Goal: Find specific page/section: Find specific page/section

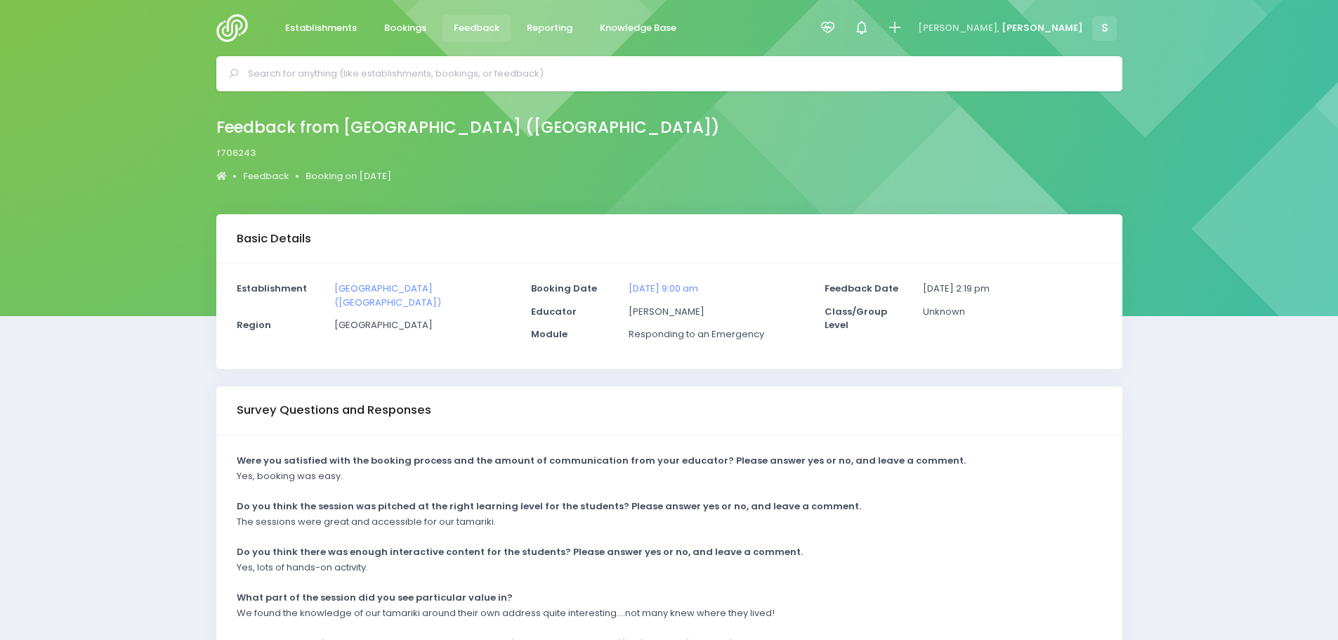
click at [476, 31] on span "Feedback" at bounding box center [477, 28] width 46 height 14
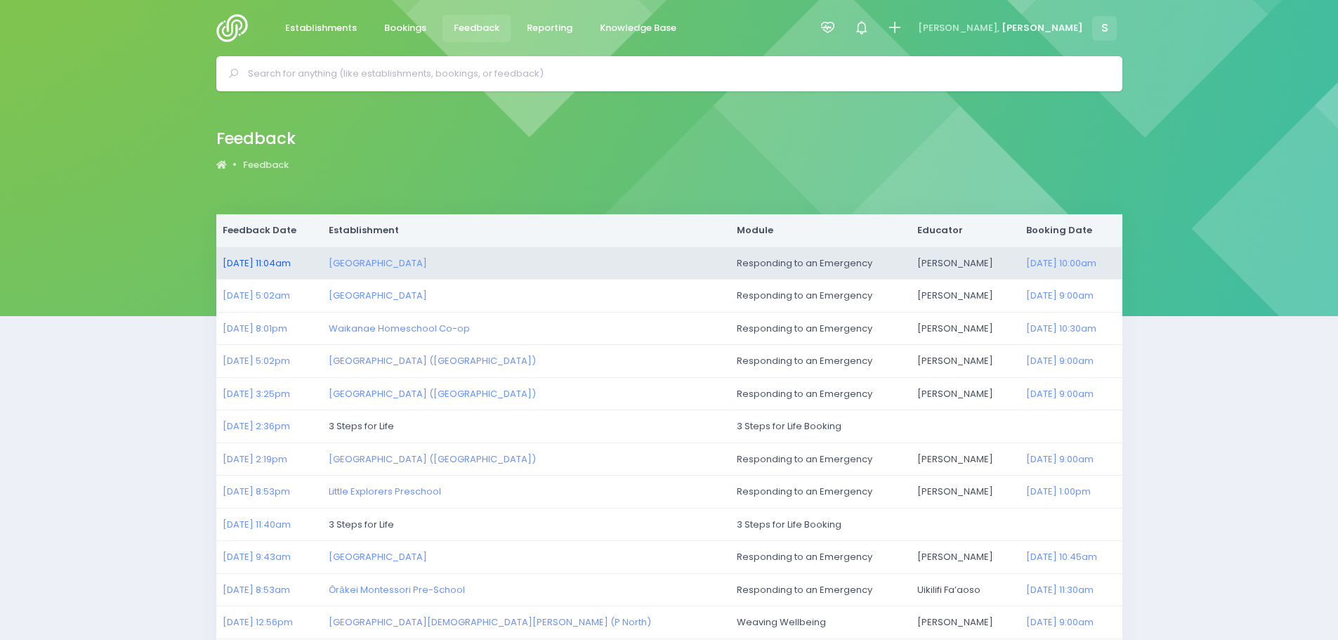
click at [252, 260] on link "17/09/2025 11:04am" at bounding box center [257, 262] width 68 height 13
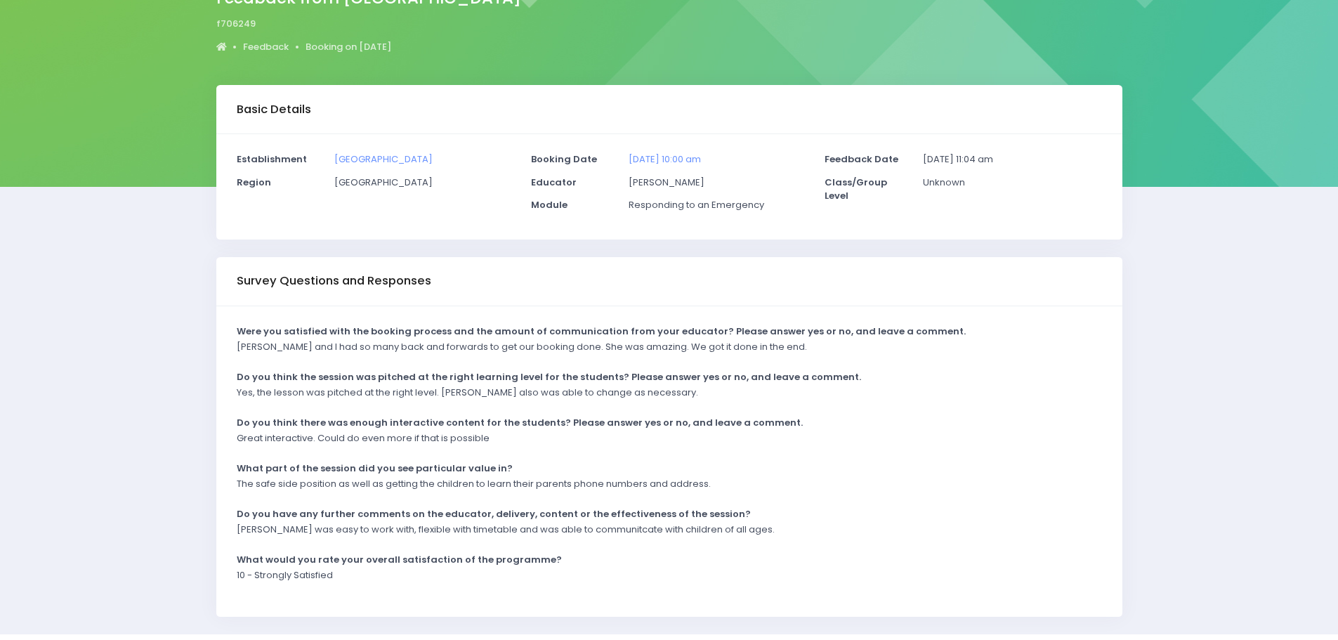
scroll to position [140, 0]
